Goal: Task Accomplishment & Management: Manage account settings

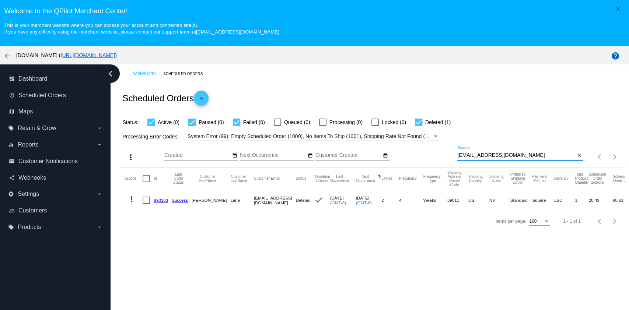
click at [525, 152] on div "[EMAIL_ADDRESS][DOMAIN_NAME] Search" at bounding box center [516, 153] width 118 height 14
click at [525, 154] on div "[EMAIL_ADDRESS][DOMAIN_NAME] Search" at bounding box center [516, 153] width 118 height 14
click at [525, 154] on input "[EMAIL_ADDRESS][DOMAIN_NAME]" at bounding box center [516, 156] width 118 height 6
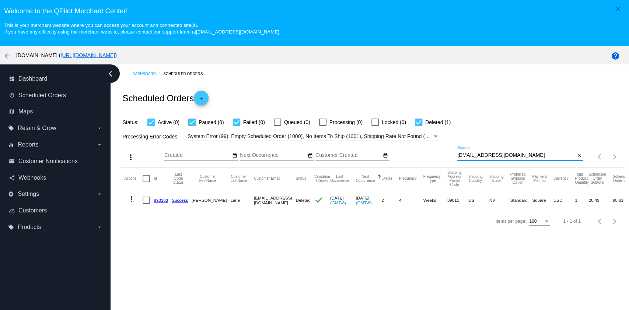
paste input "[EMAIL_ADDRESS]"
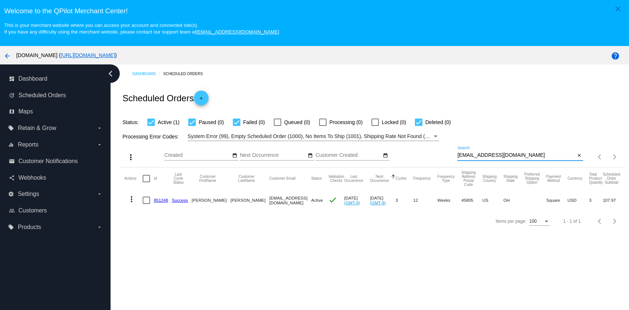
type input "[EMAIL_ADDRESS][DOMAIN_NAME]"
click at [132, 201] on mat-icon "more_vert" at bounding box center [131, 199] width 9 height 9
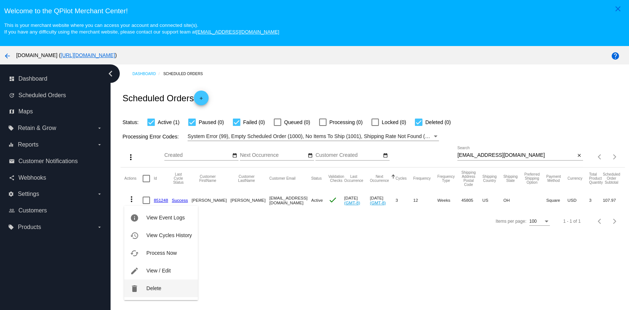
click at [163, 292] on button "delete Delete" at bounding box center [160, 289] width 73 height 18
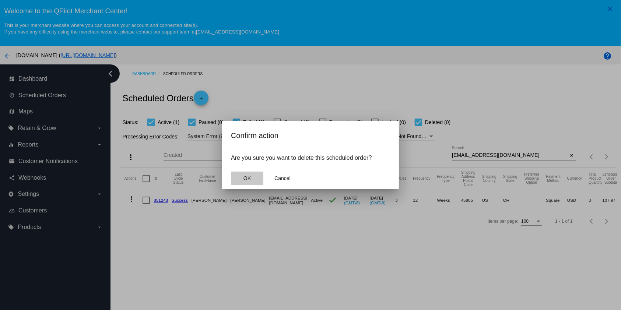
click at [248, 176] on span "OK" at bounding box center [247, 178] width 7 height 6
